Goal: Entertainment & Leisure: Consume media (video, audio)

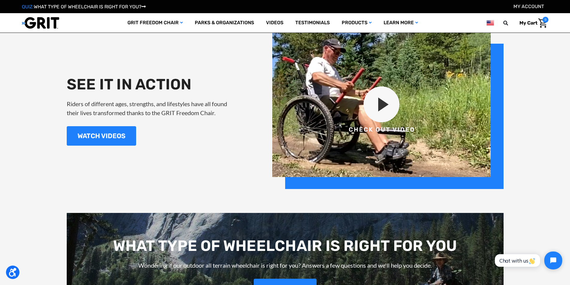
scroll to position [698, 0]
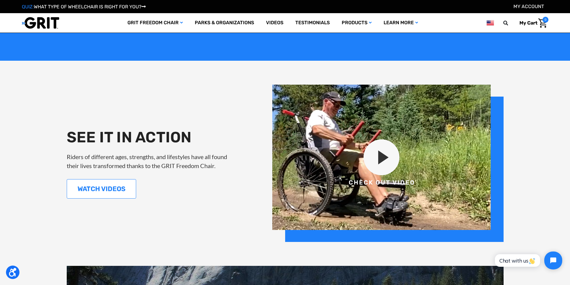
drag, startPoint x: 105, startPoint y: 193, endPoint x: 73, endPoint y: 187, distance: 32.9
click at [105, 193] on link "WATCH VIDEOS" at bounding box center [101, 188] width 69 height 19
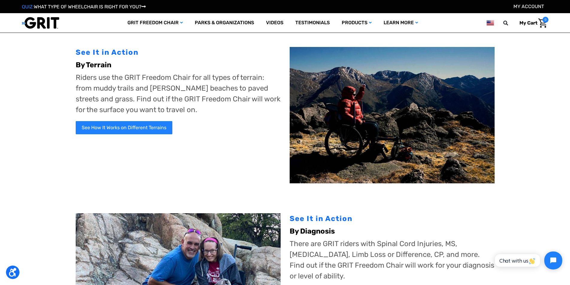
scroll to position [30, 0]
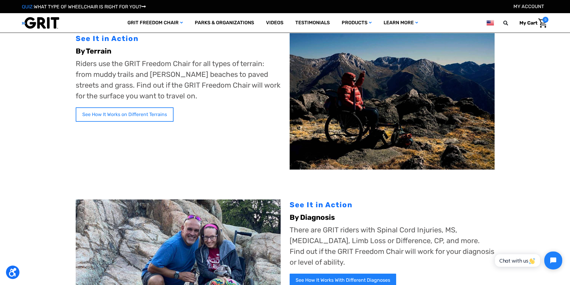
click at [100, 110] on link "See How It Works on Different Terrains" at bounding box center [125, 114] width 98 height 14
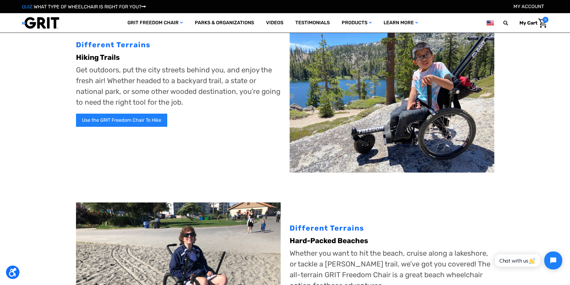
scroll to position [30, 0]
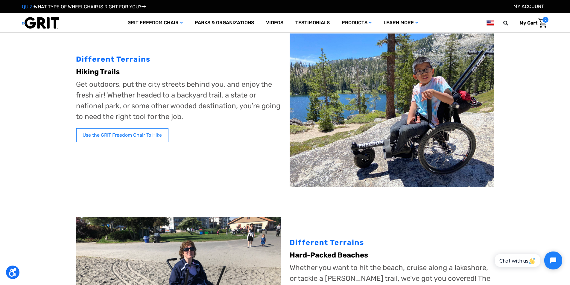
drag, startPoint x: 112, startPoint y: 133, endPoint x: 66, endPoint y: 134, distance: 46.7
click at [112, 133] on link "Use the GRIT Freedom Chair To Hike" at bounding box center [121, 134] width 91 height 13
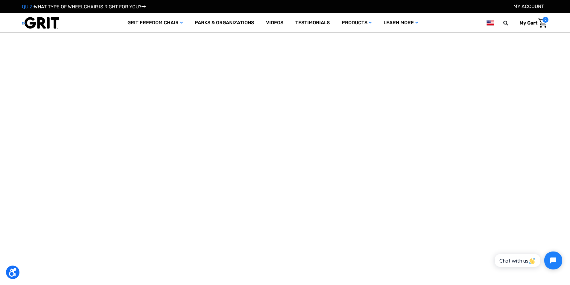
scroll to position [569, 0]
